Goal: Transaction & Acquisition: Book appointment/travel/reservation

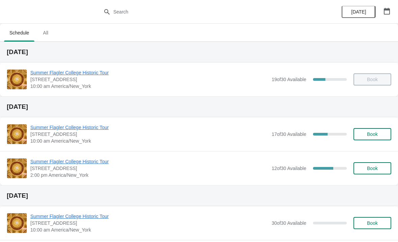
click at [239, 87] on span "10:00 am America/New_York" at bounding box center [149, 86] width 238 height 7
click at [76, 74] on span "Summer Flagler College Historic Tour" at bounding box center [149, 72] width 238 height 7
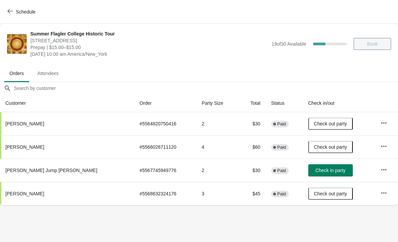
click at [319, 173] on button "Check in party" at bounding box center [330, 170] width 45 height 12
click at [8, 3] on div "Schedule" at bounding box center [199, 12] width 398 height 24
click at [15, 12] on span "Schedule" at bounding box center [22, 11] width 27 height 6
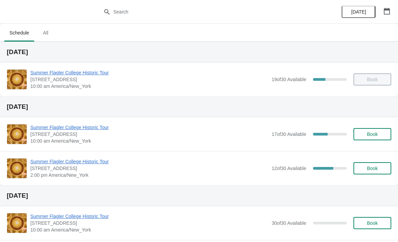
click at [36, 80] on span "[STREET_ADDRESS]" at bounding box center [149, 79] width 238 height 7
click at [57, 75] on span "Summer Flagler College Historic Tour" at bounding box center [149, 72] width 238 height 7
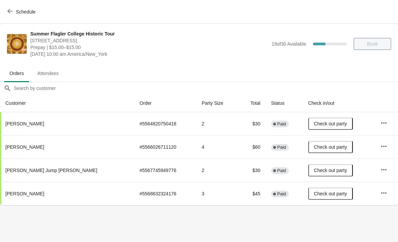
click at [15, 9] on span "Schedule" at bounding box center [22, 11] width 27 height 6
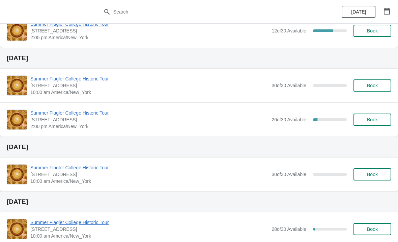
scroll to position [154, 0]
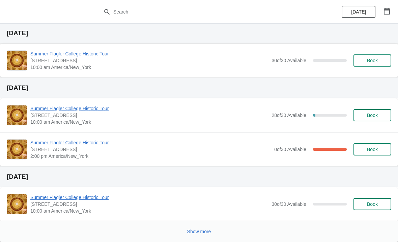
scroll to position [395, 0]
click at [185, 231] on button "Show more" at bounding box center [199, 231] width 29 height 12
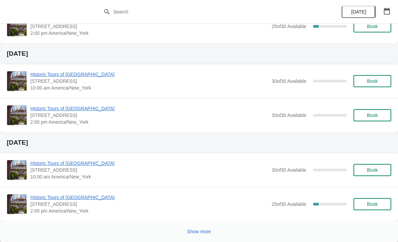
scroll to position [1071, 0]
click at [32, 227] on div "Show more" at bounding box center [196, 228] width 390 height 13
click at [33, 232] on div "Show more" at bounding box center [196, 228] width 390 height 13
click at [196, 226] on button "Show more" at bounding box center [199, 231] width 29 height 12
click at [43, 196] on span "Historic Tours of Flagler College" at bounding box center [149, 197] width 238 height 7
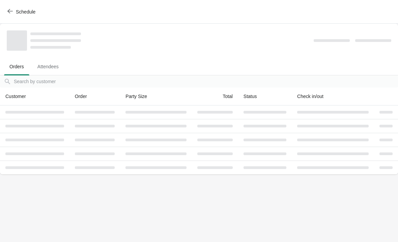
scroll to position [0, 0]
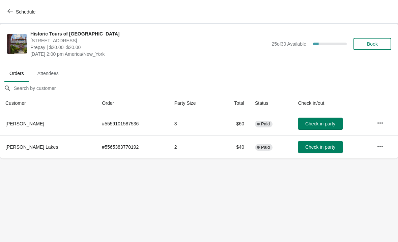
click at [13, 15] on button "Schedule" at bounding box center [21, 12] width 37 height 12
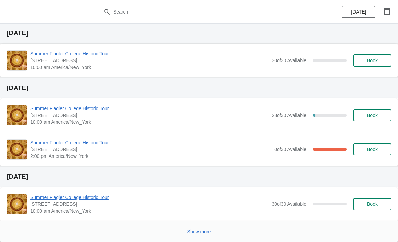
scroll to position [395, 0]
click at [61, 229] on div "Show more" at bounding box center [196, 228] width 390 height 13
click at [192, 228] on button "Show more" at bounding box center [199, 231] width 29 height 12
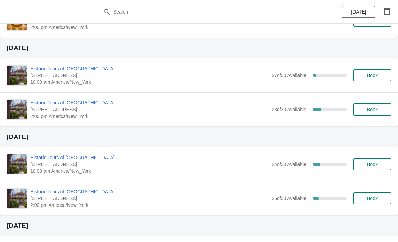
scroll to position [909, 0]
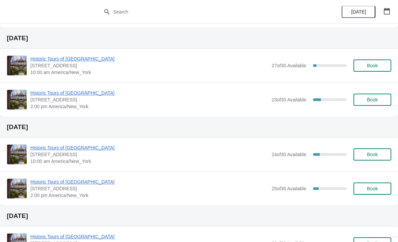
click at [70, 56] on span "Historic Tours of Flagler College" at bounding box center [149, 58] width 238 height 7
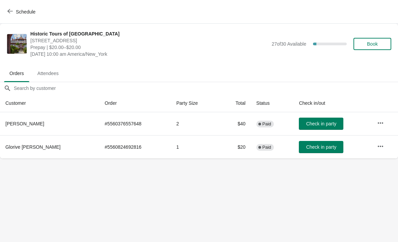
click at [12, 12] on icon "button" at bounding box center [9, 10] width 5 height 5
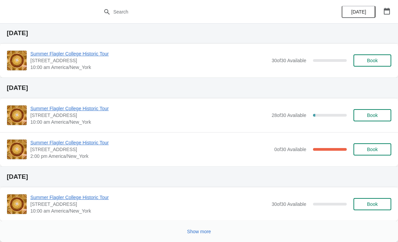
scroll to position [395, 0]
click at [186, 230] on button "Show more" at bounding box center [199, 231] width 29 height 12
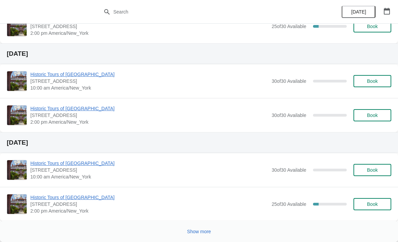
scroll to position [1071, 0]
click at [198, 229] on span "Show more" at bounding box center [199, 230] width 24 height 5
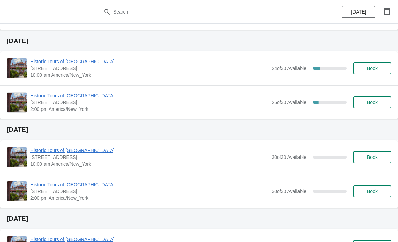
scroll to position [957, 0]
